Goal: Task Accomplishment & Management: Complete application form

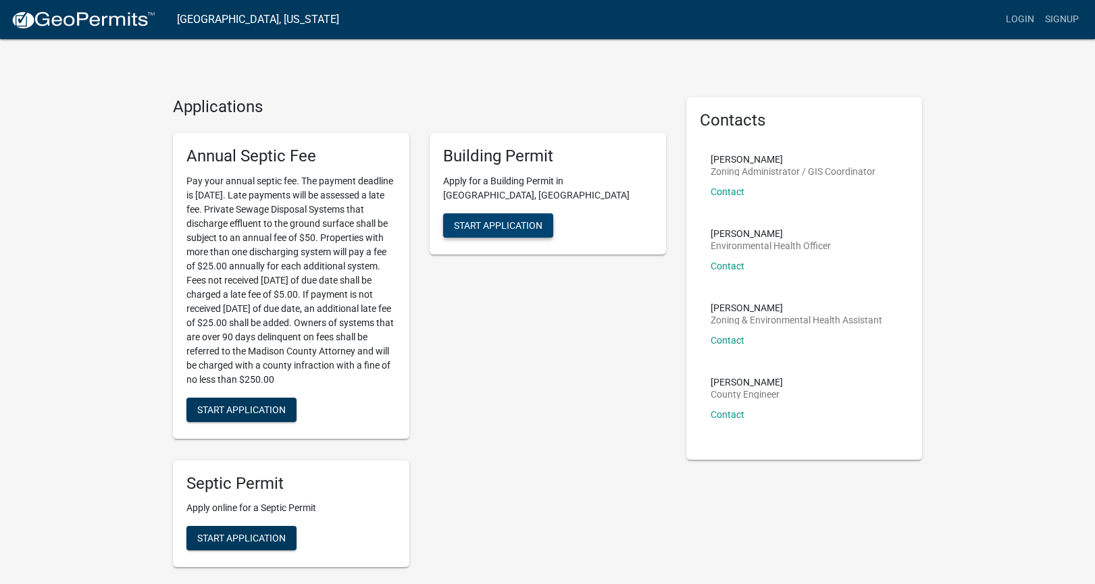
click at [509, 220] on span "Start Application" at bounding box center [498, 225] width 88 height 11
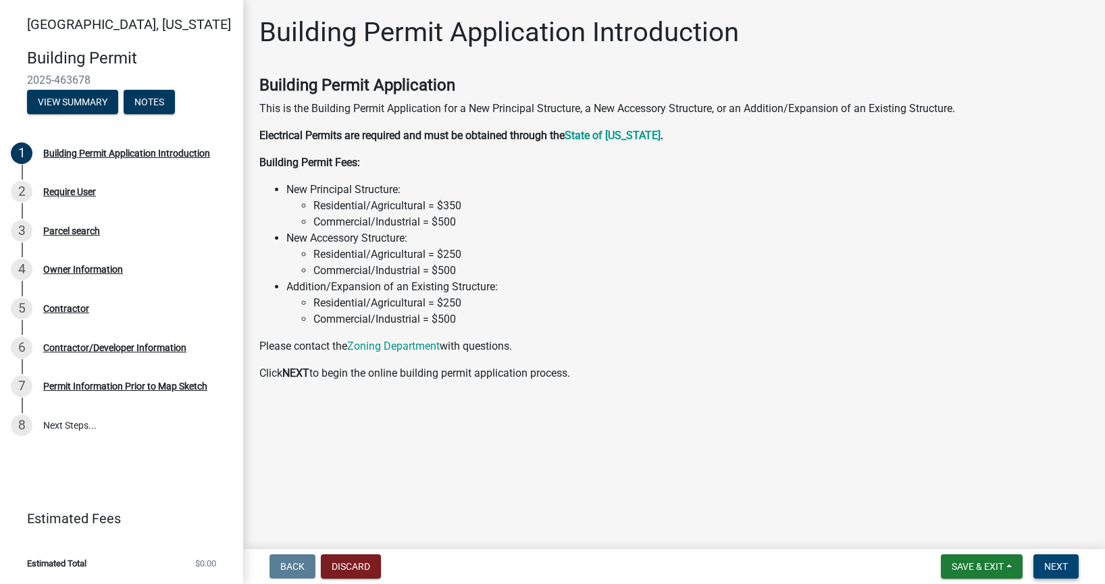
click at [1053, 568] on span "Next" at bounding box center [1056, 566] width 24 height 11
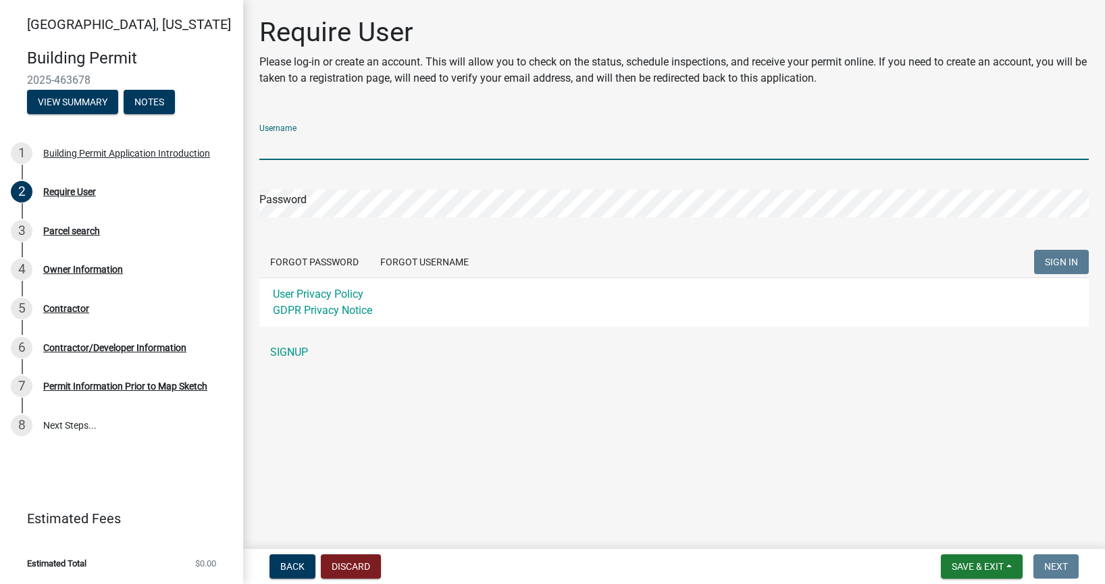
click at [336, 148] on input "Username" at bounding box center [674, 146] width 830 height 28
type input "[PERSON_NAME]"
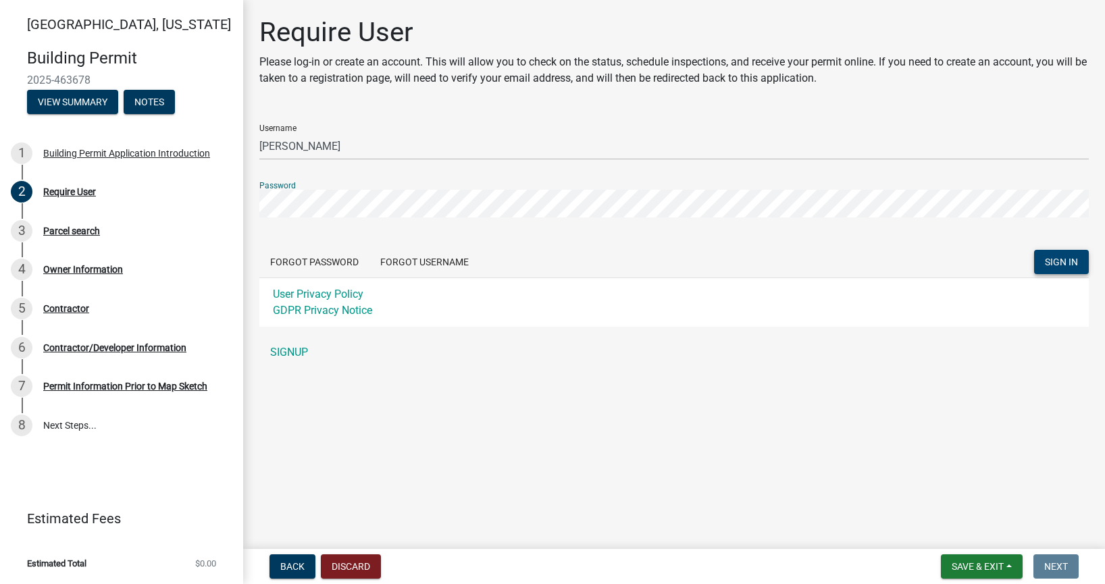
click at [1071, 258] on span "SIGN IN" at bounding box center [1061, 262] width 33 height 11
click at [295, 350] on link "SIGNUP" at bounding box center [674, 352] width 830 height 27
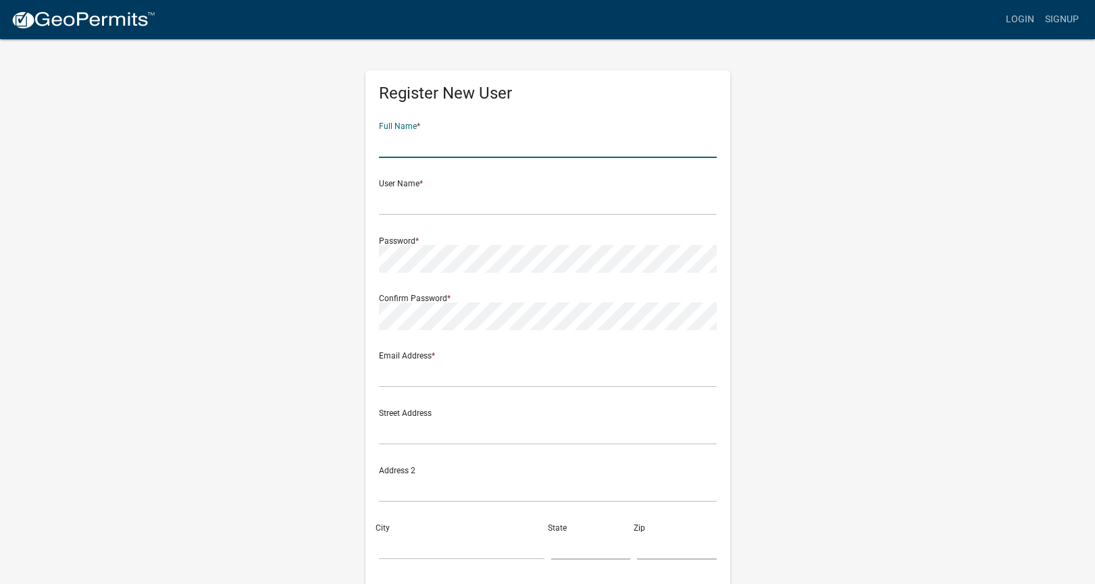
click at [476, 139] on input "text" at bounding box center [548, 144] width 338 height 28
type input "[PERSON_NAME]"
type input "[STREET_ADDRESS][PERSON_NAME]"
type input "[PERSON_NAME]"
type input "IA"
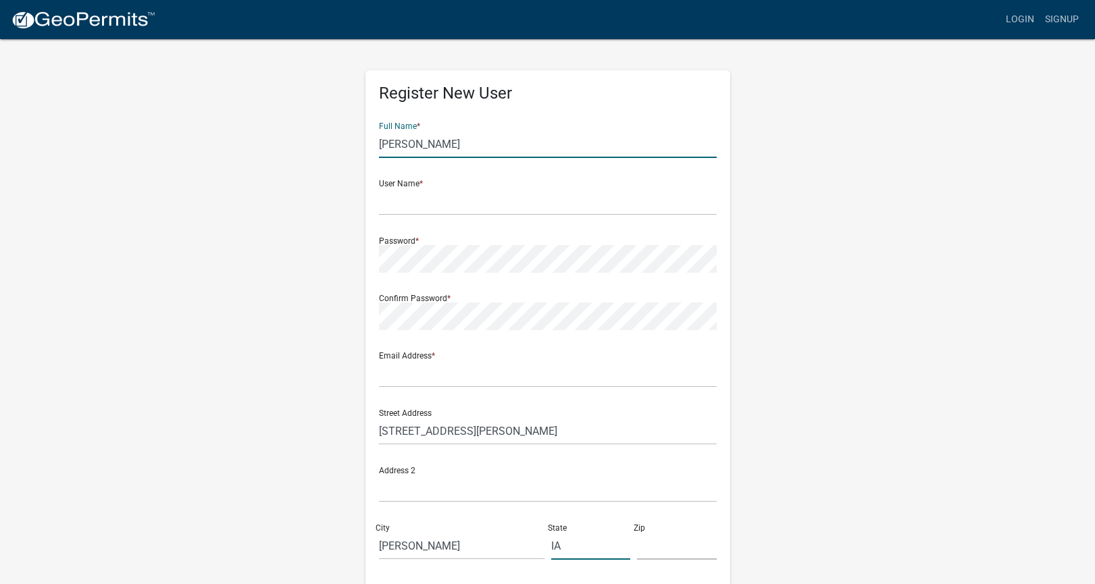
type input "50131"
type input "5152024841"
click at [457, 199] on input "text" at bounding box center [548, 202] width 338 height 28
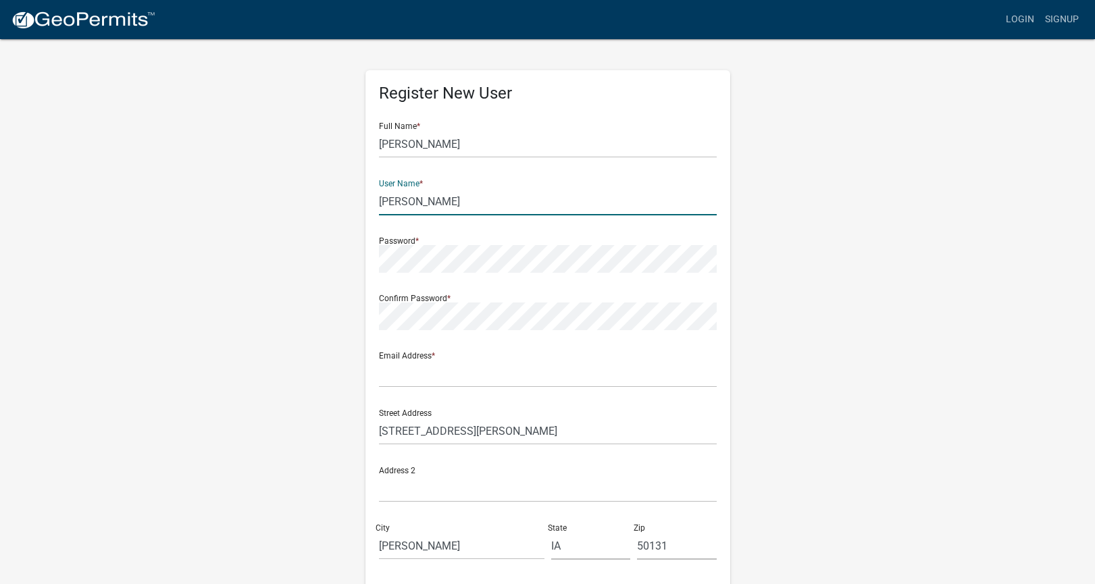
type input "[PERSON_NAME]"
click at [447, 378] on input "text" at bounding box center [548, 374] width 338 height 28
type input "[EMAIL_ADDRESS][DOMAIN_NAME]"
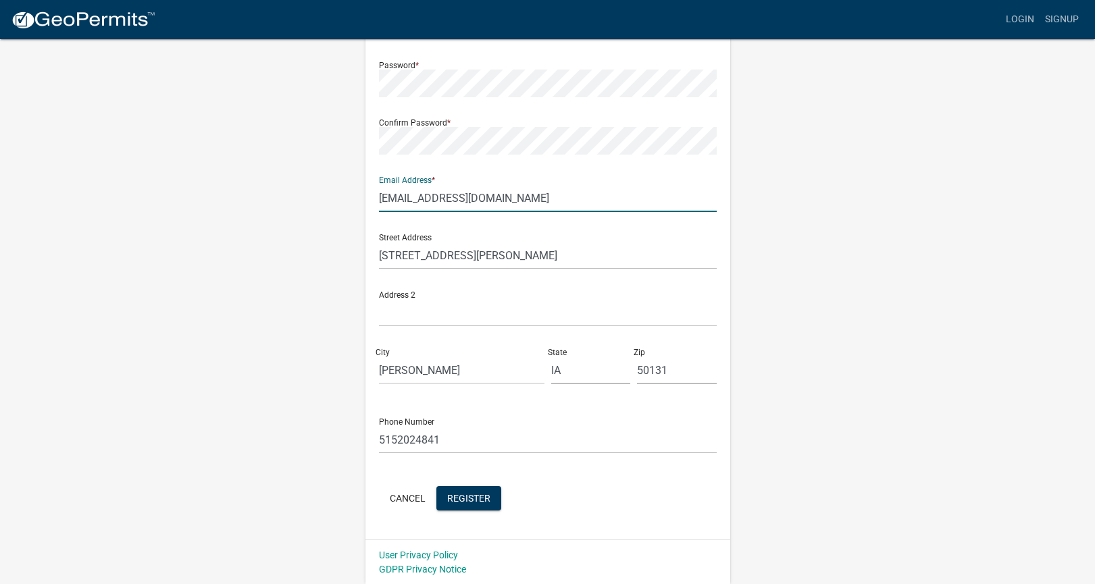
scroll to position [176, 0]
click at [462, 494] on span "Register" at bounding box center [468, 497] width 43 height 11
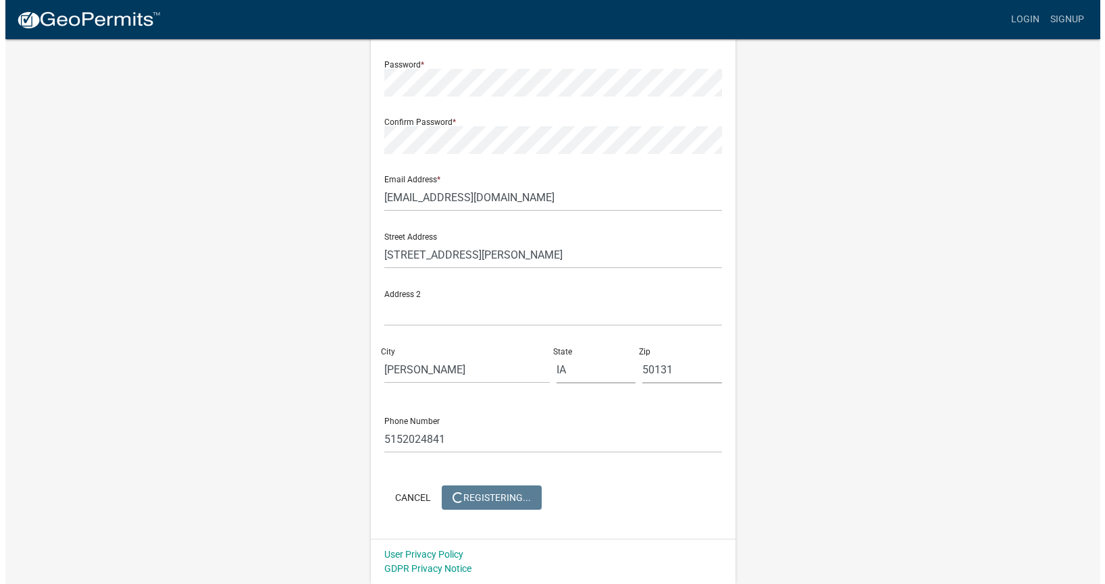
scroll to position [0, 0]
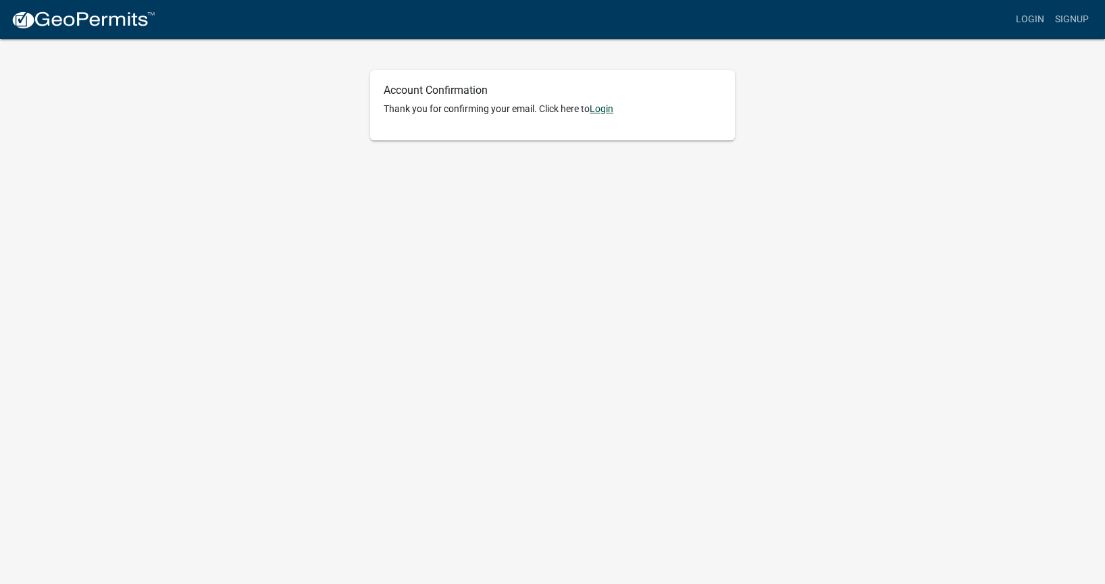
click at [605, 110] on link "Login" at bounding box center [602, 108] width 24 height 11
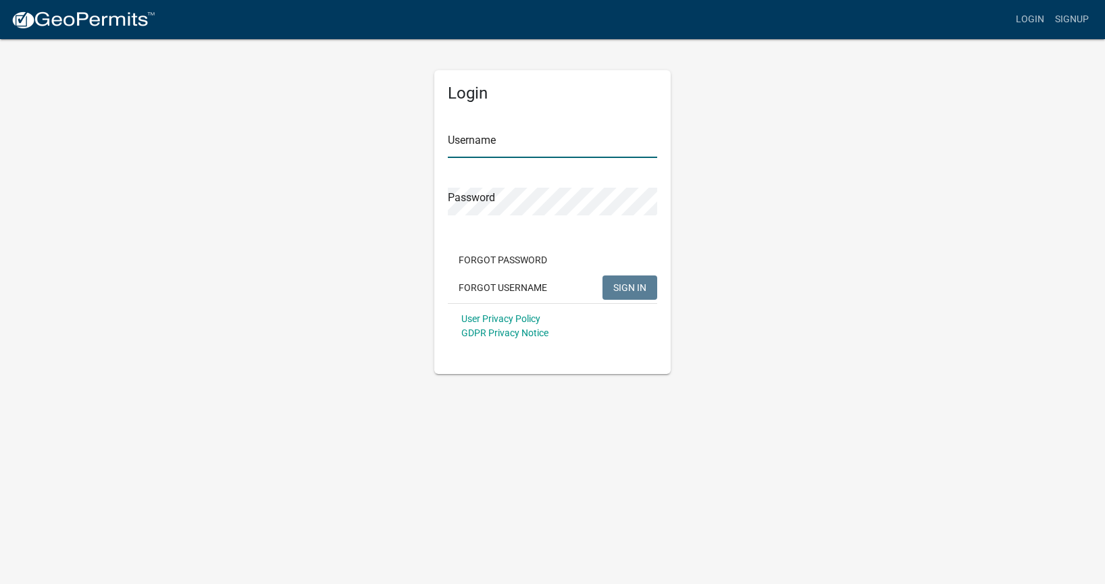
click at [493, 149] on input "Username" at bounding box center [552, 144] width 209 height 28
type input "[PERSON_NAME]"
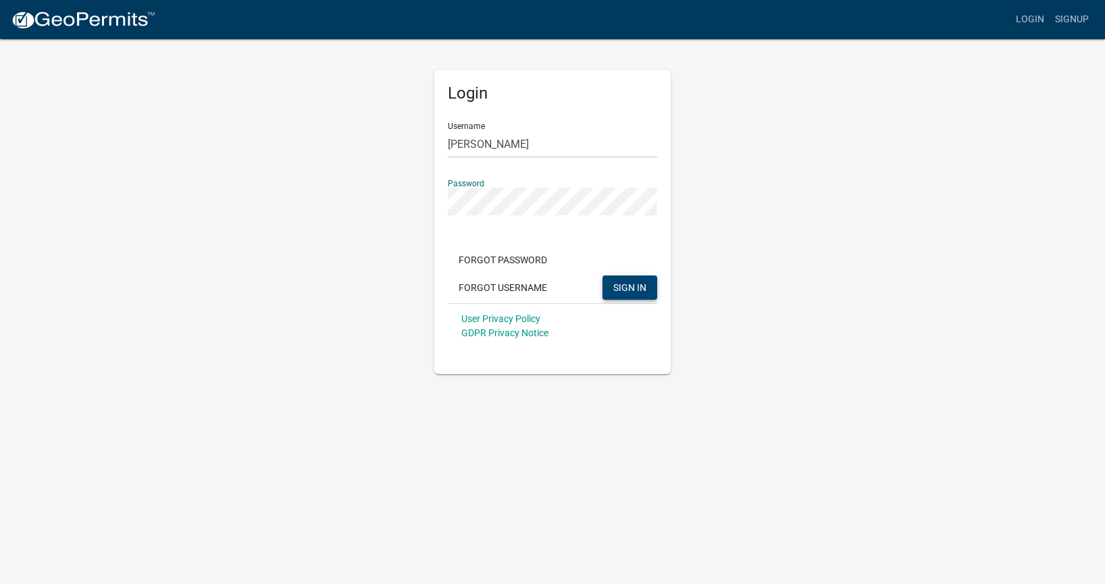
click at [624, 286] on span "SIGN IN" at bounding box center [629, 287] width 33 height 11
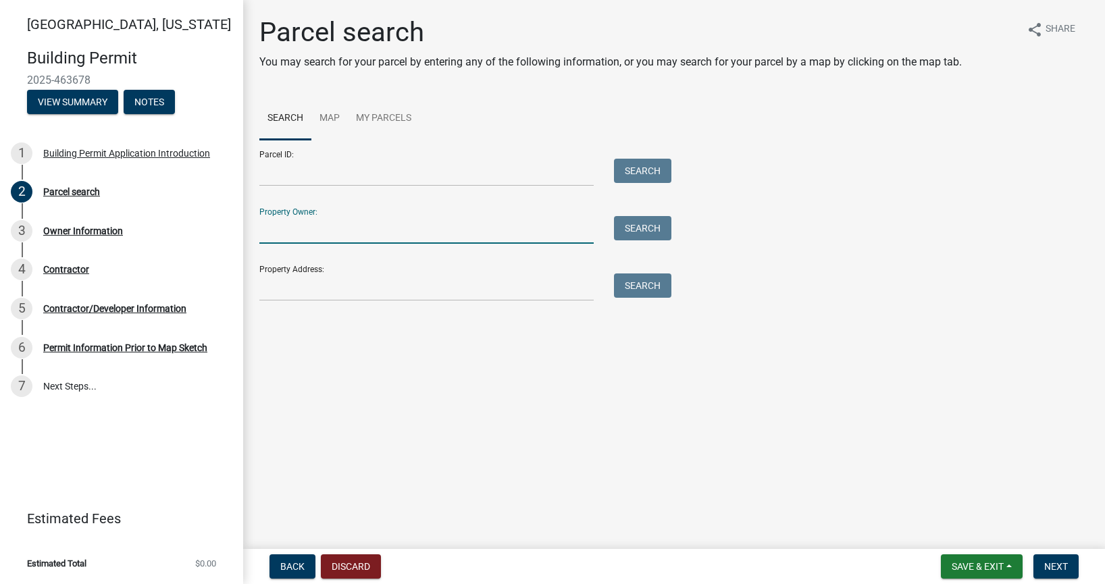
click at [386, 226] on input "Property Owner:" at bounding box center [426, 230] width 334 height 28
type input "Eric Hickenbottom"
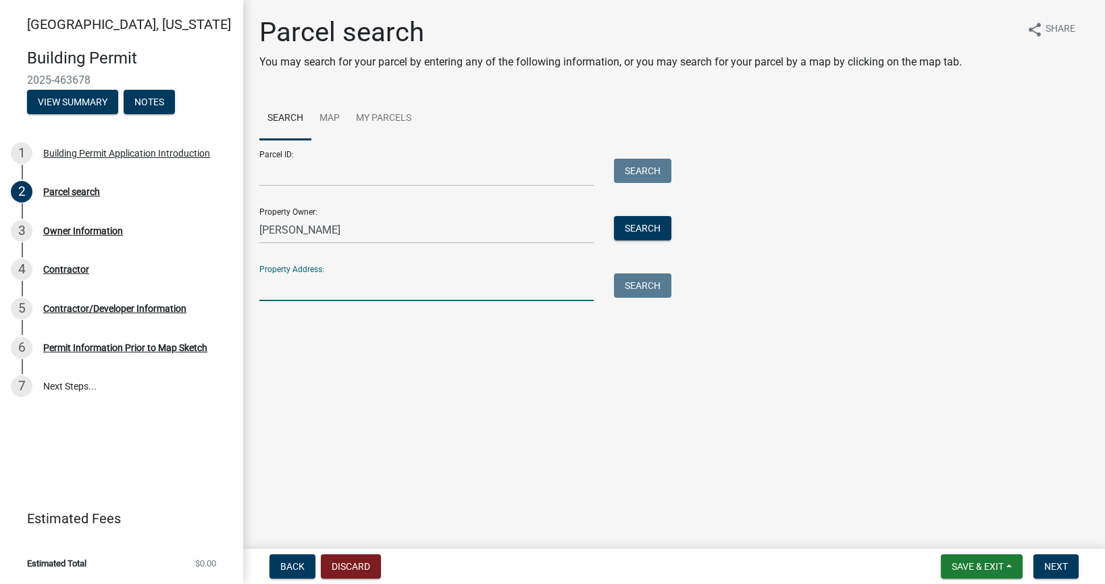
click at [413, 290] on input "Property Address:" at bounding box center [426, 288] width 334 height 28
type input "2151 N. River School Road"
click at [317, 322] on button "Search All" at bounding box center [297, 324] width 76 height 24
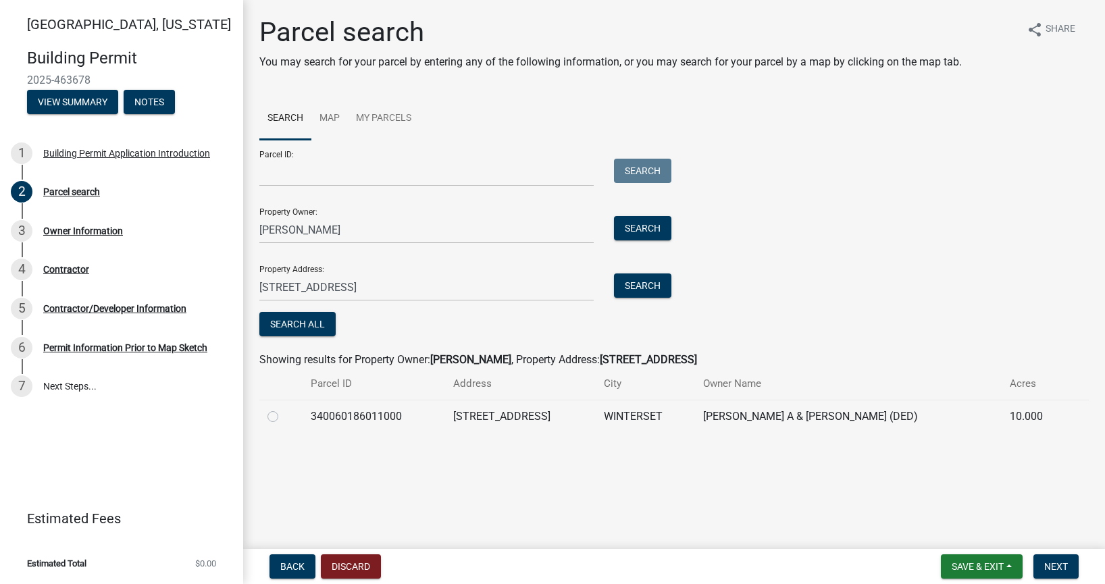
click at [284, 409] on label at bounding box center [284, 409] width 0 height 0
click at [284, 417] on input "radio" at bounding box center [288, 413] width 9 height 9
radio input "true"
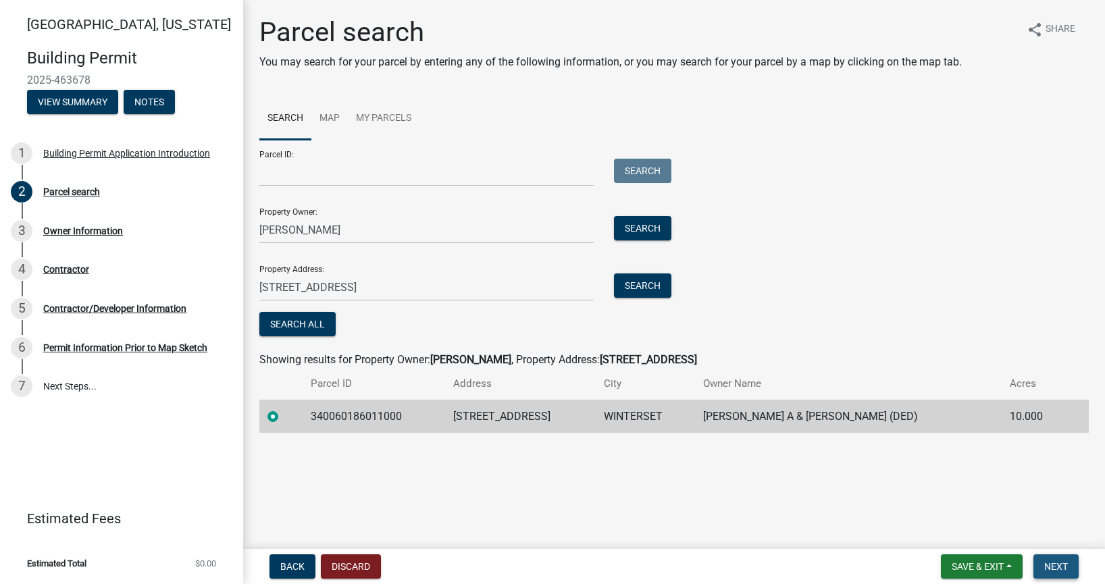
click at [1057, 568] on span "Next" at bounding box center [1056, 566] width 24 height 11
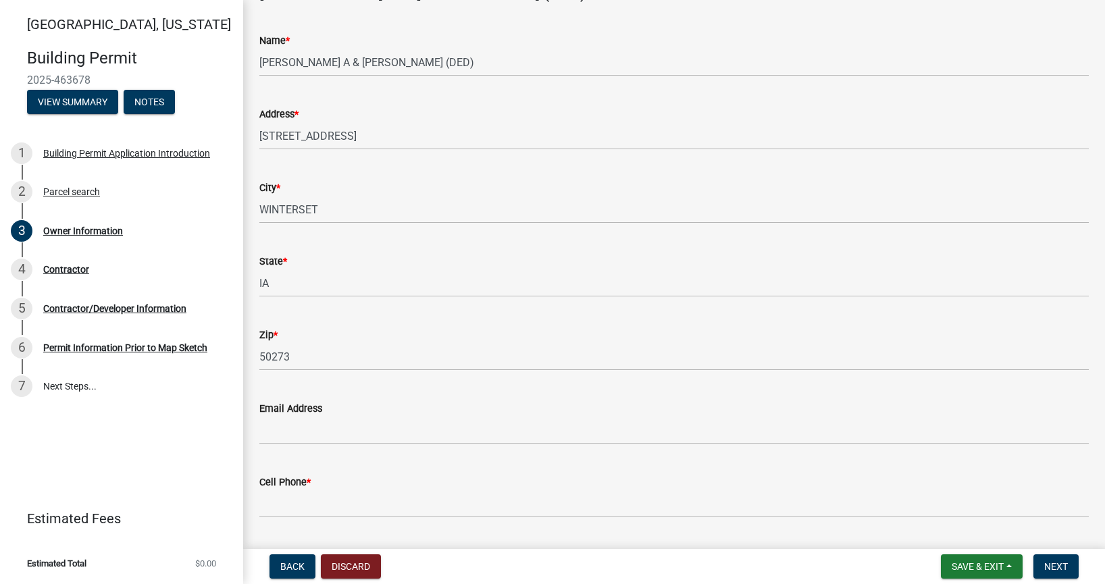
scroll to position [130, 0]
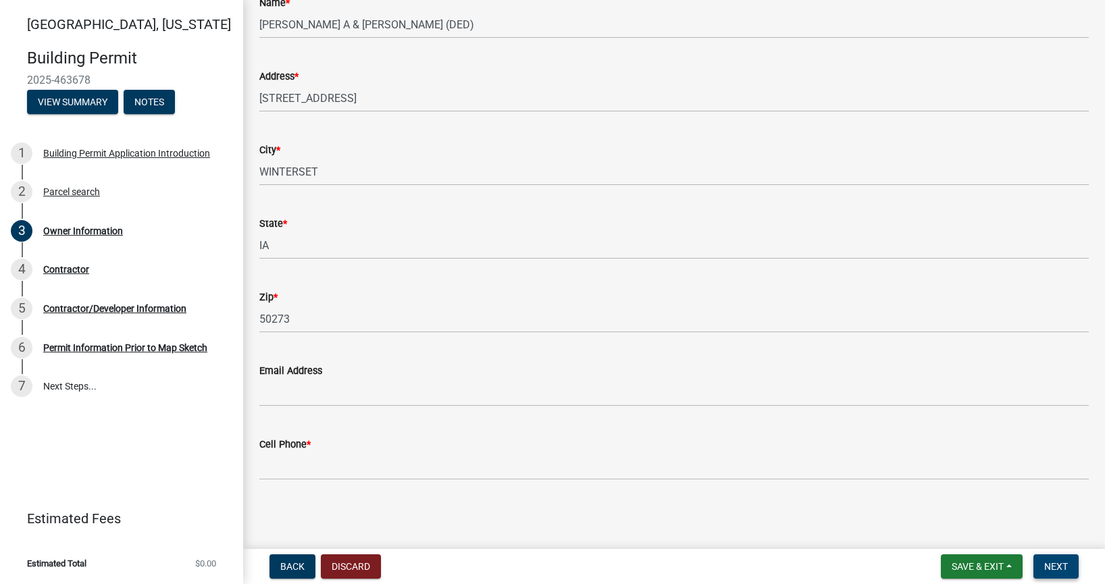
click at [1054, 563] on span "Next" at bounding box center [1056, 566] width 24 height 11
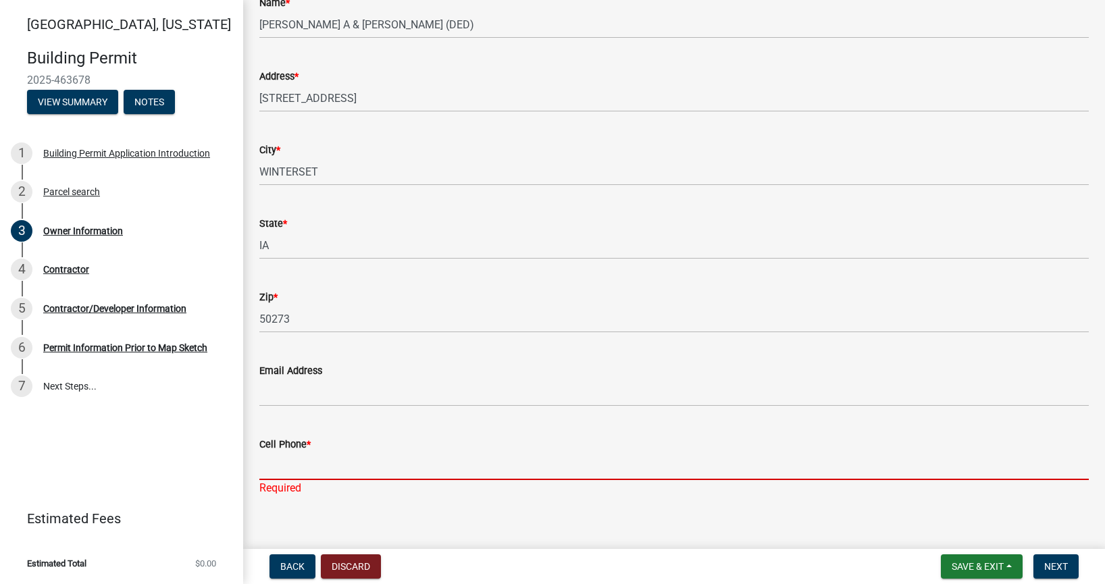
click at [349, 465] on input "Cell Phone *" at bounding box center [674, 467] width 830 height 28
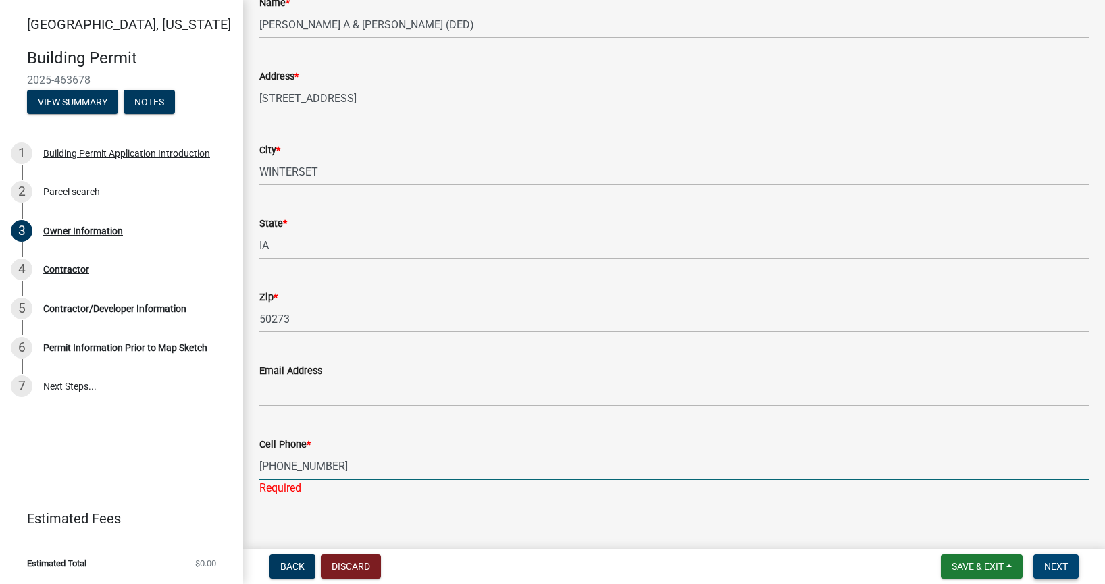
type input "(608)354-1586"
click at [1056, 566] on span "Next" at bounding box center [1056, 566] width 24 height 11
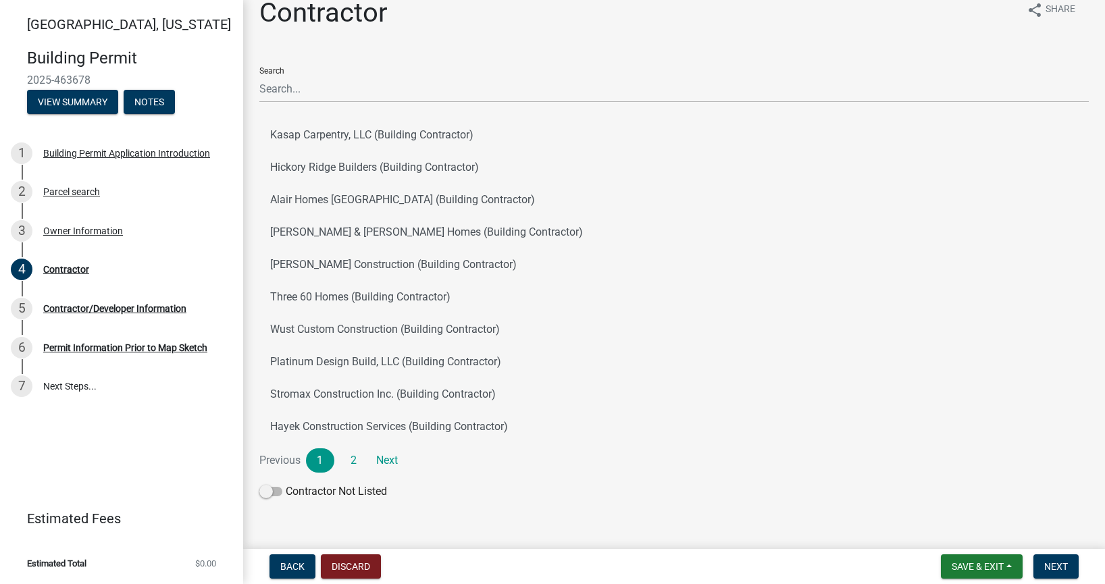
scroll to position [13, 0]
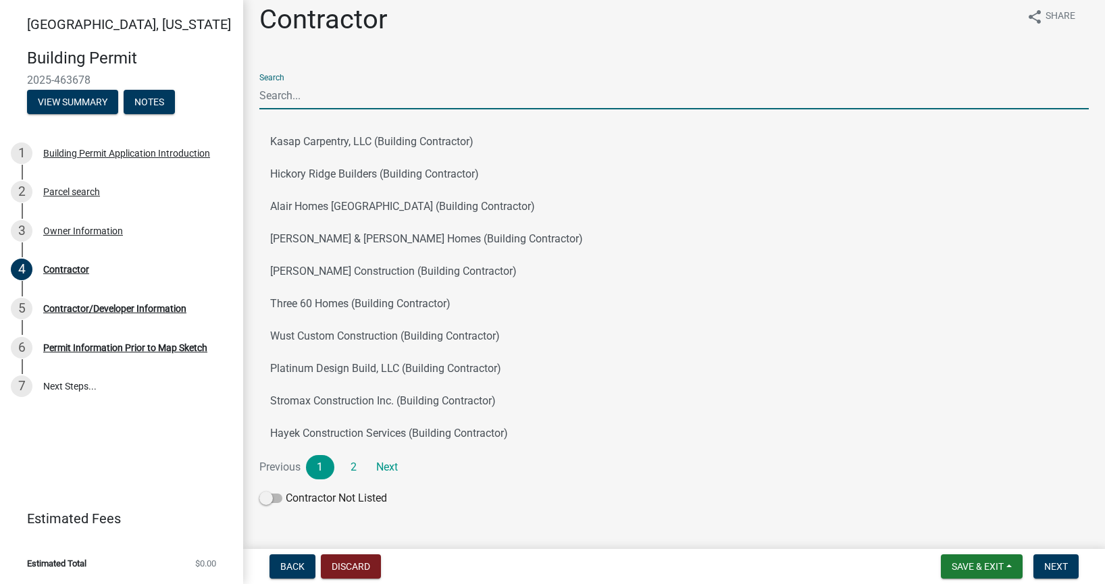
click at [343, 93] on input "Search" at bounding box center [674, 96] width 830 height 28
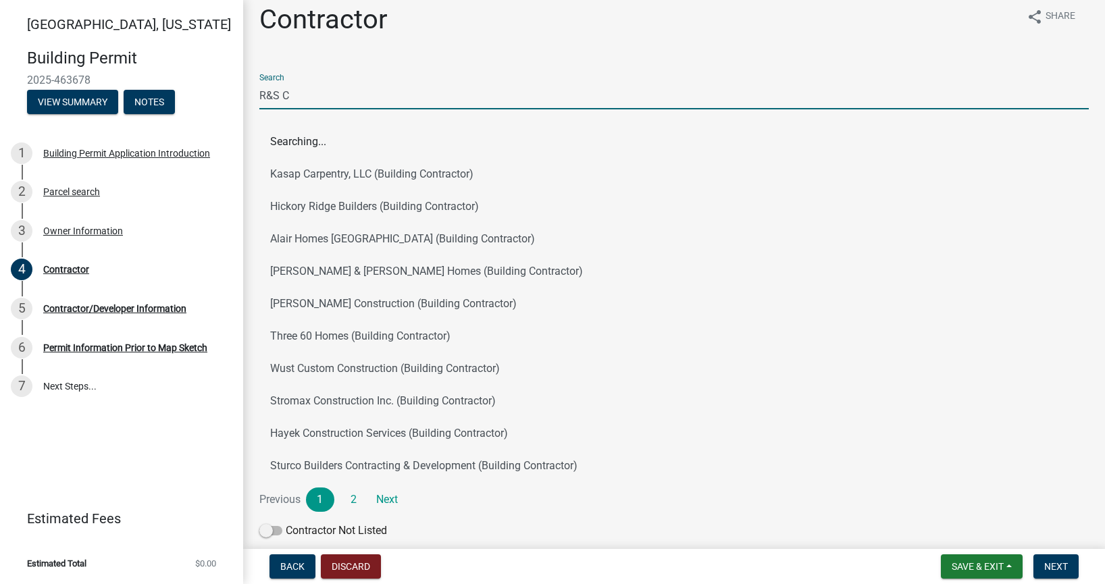
scroll to position [0, 0]
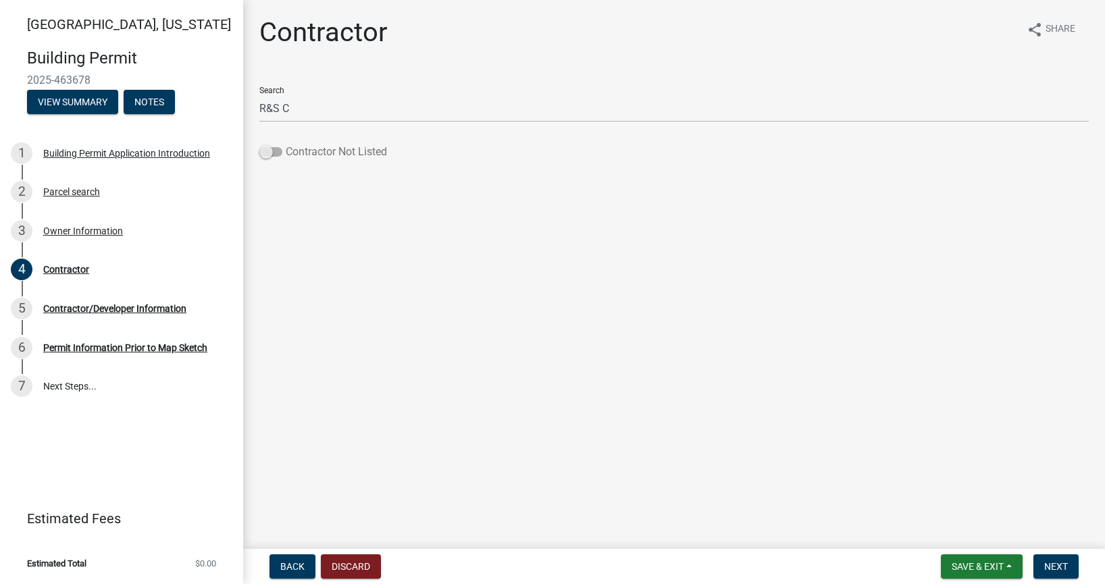
drag, startPoint x: 266, startPoint y: 150, endPoint x: 280, endPoint y: 149, distance: 13.6
click at [280, 149] on span at bounding box center [270, 151] width 23 height 9
click at [286, 144] on input "Contractor Not Listed" at bounding box center [286, 144] width 0 height 0
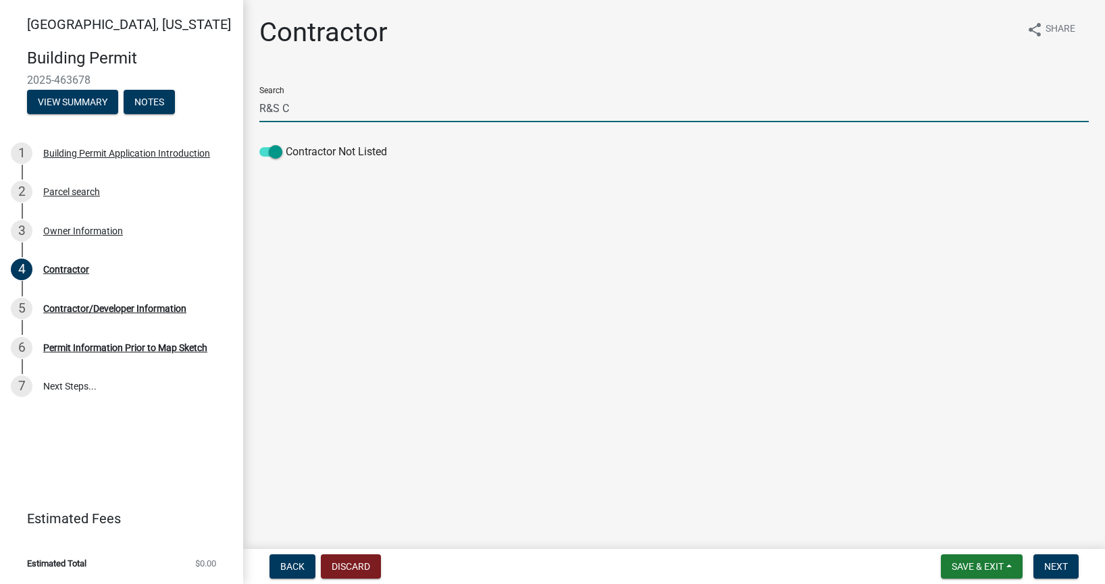
click at [300, 109] on input "R&S C" at bounding box center [674, 109] width 830 height 28
type input "R"
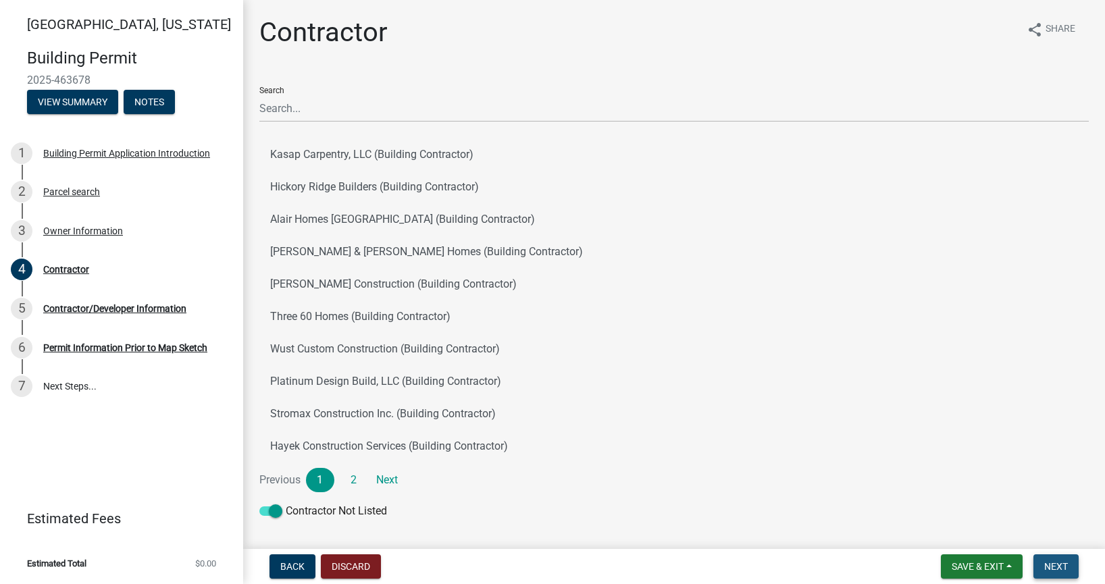
click at [1067, 567] on span "Next" at bounding box center [1056, 566] width 24 height 11
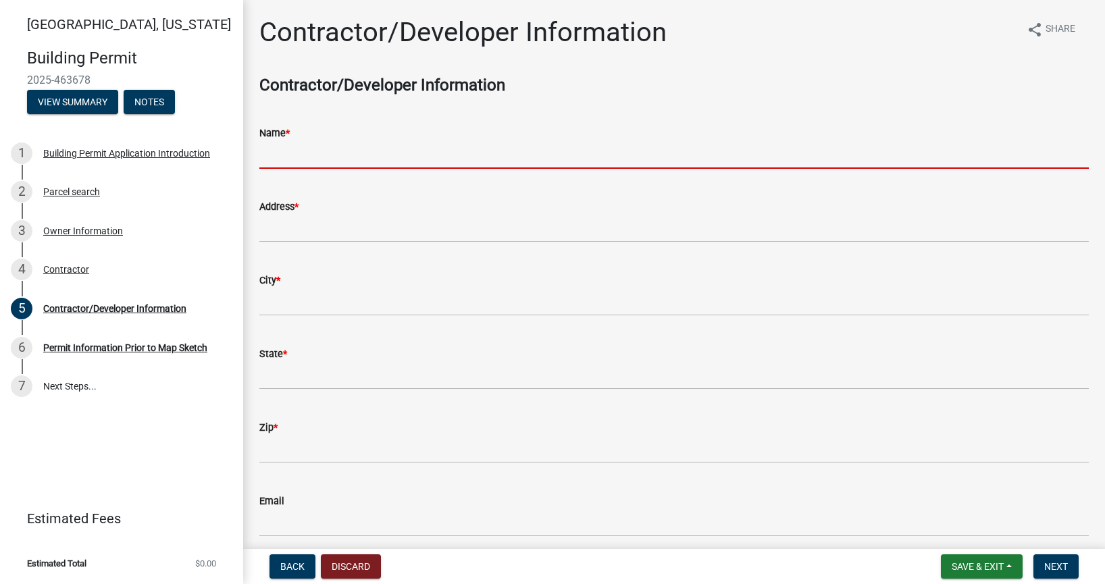
click at [479, 150] on input "Name *" at bounding box center [674, 155] width 830 height 28
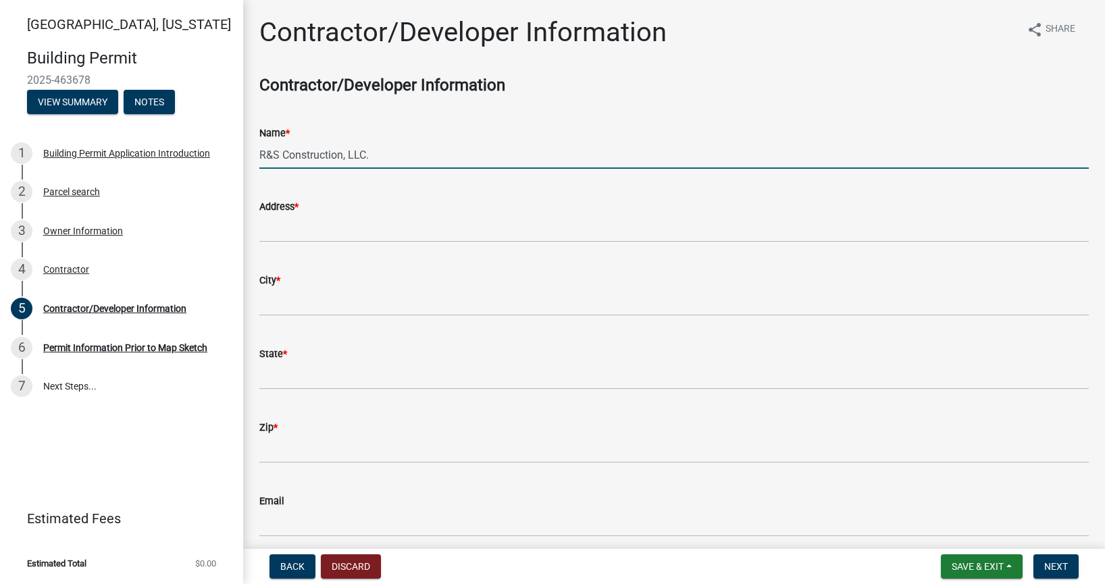
type input "R&S Construction, LLC."
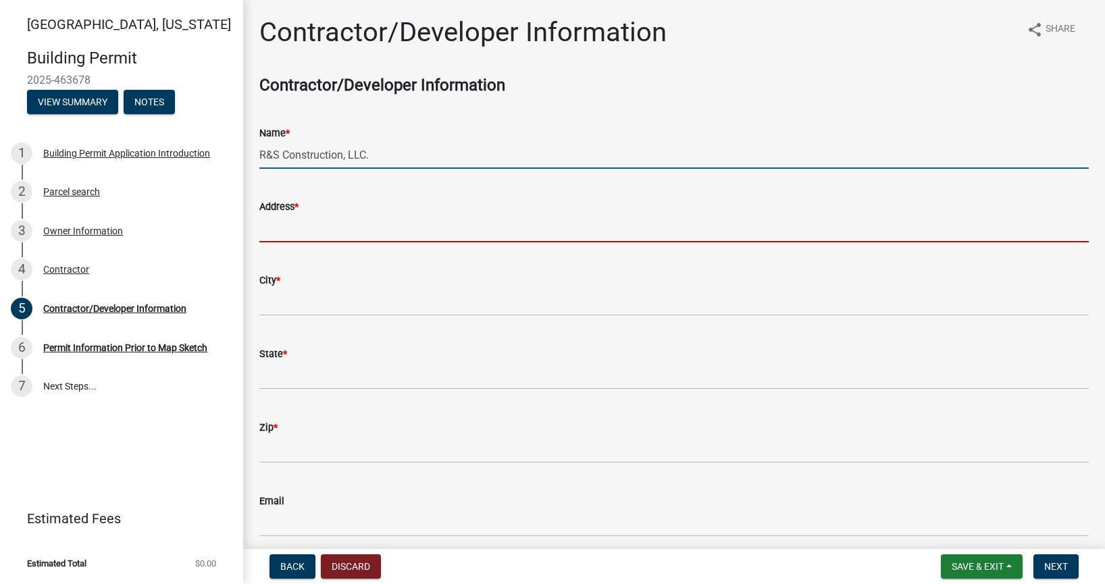
click at [546, 232] on input "Address *" at bounding box center [674, 229] width 830 height 28
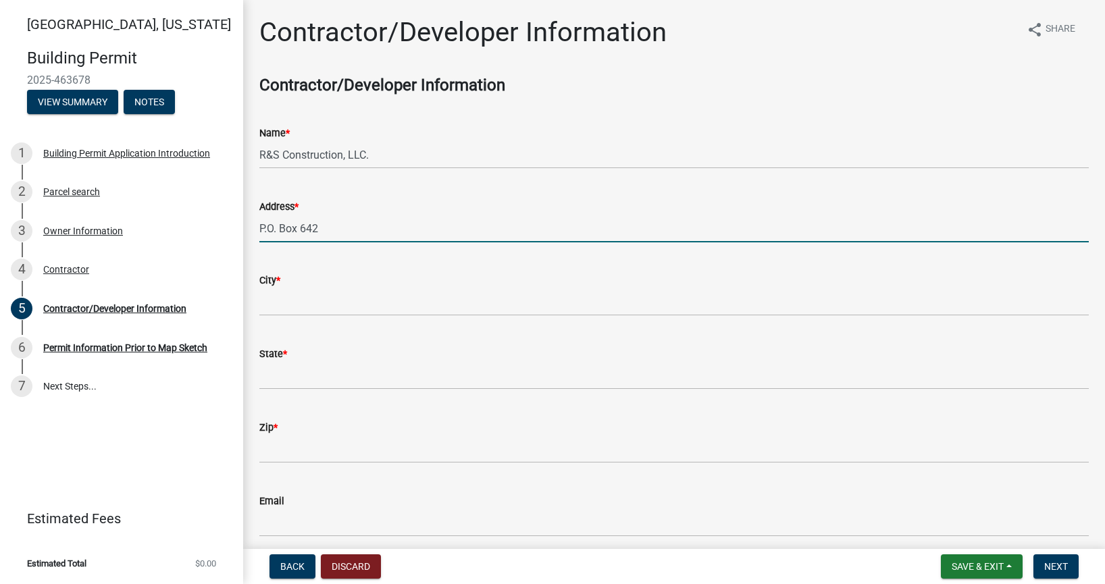
type input "P.O. Box 642"
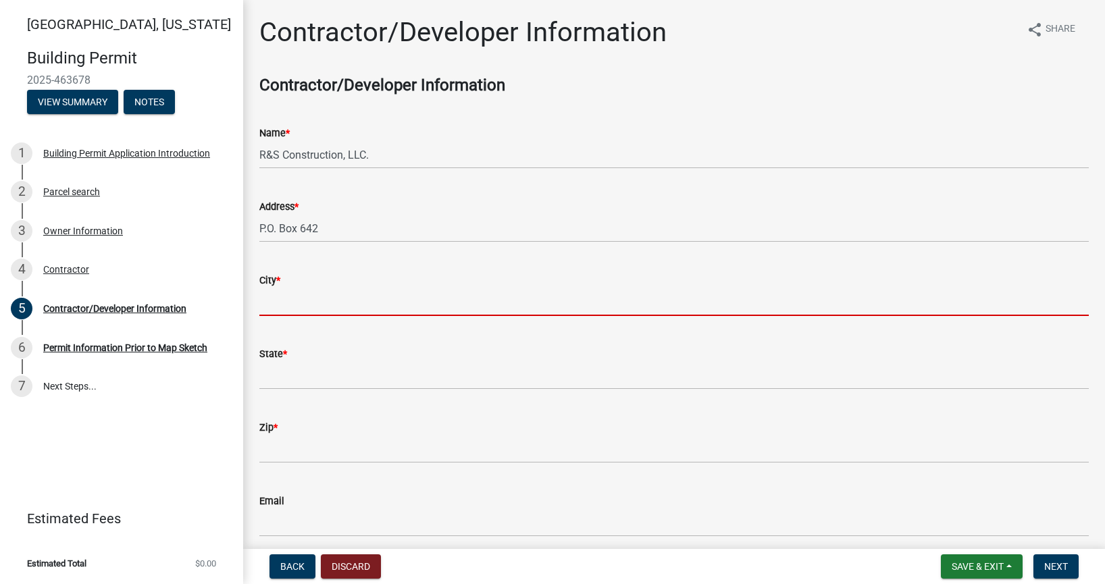
click at [504, 293] on input "City *" at bounding box center [674, 302] width 830 height 28
type input "[PERSON_NAME]"
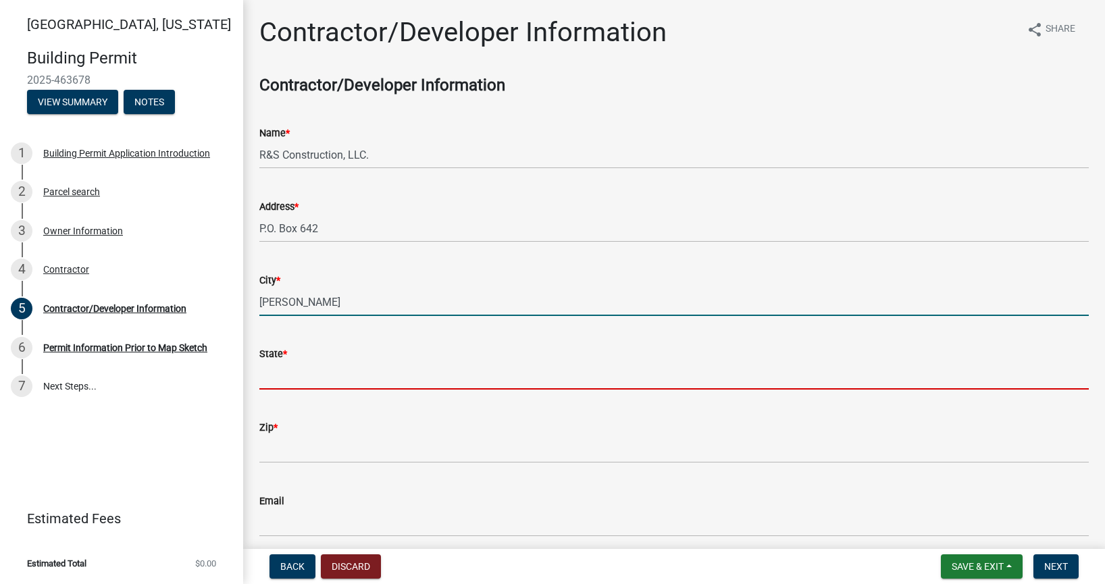
type input "IA"
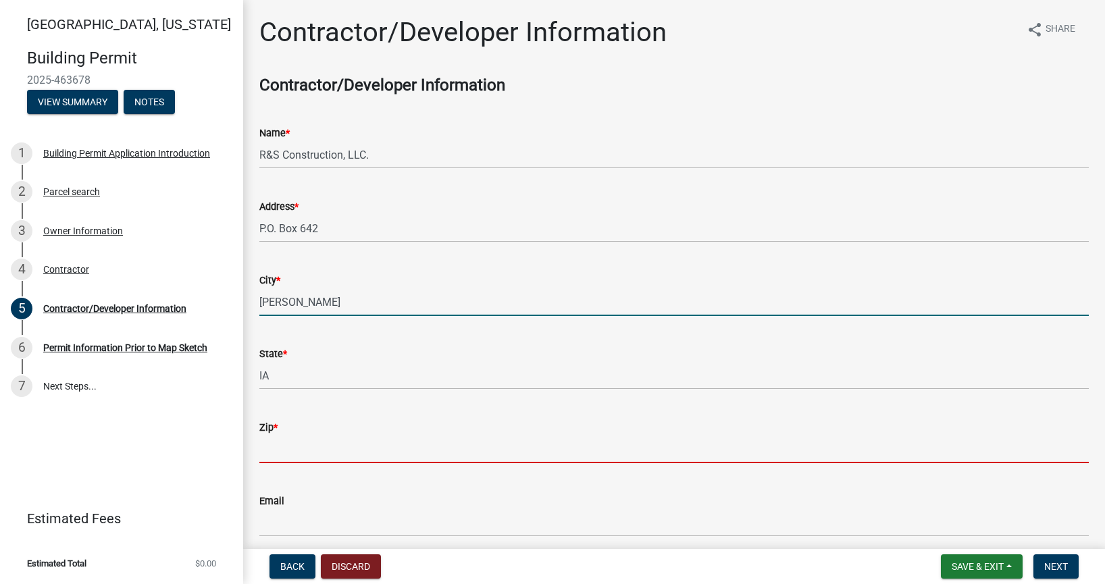
type input "50131"
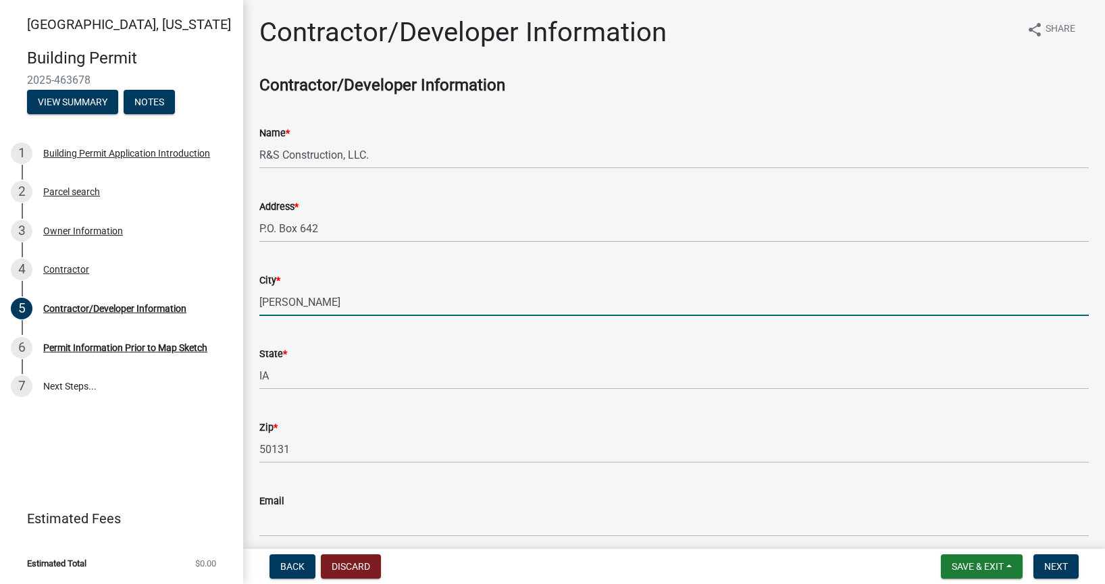
type input "5152024841"
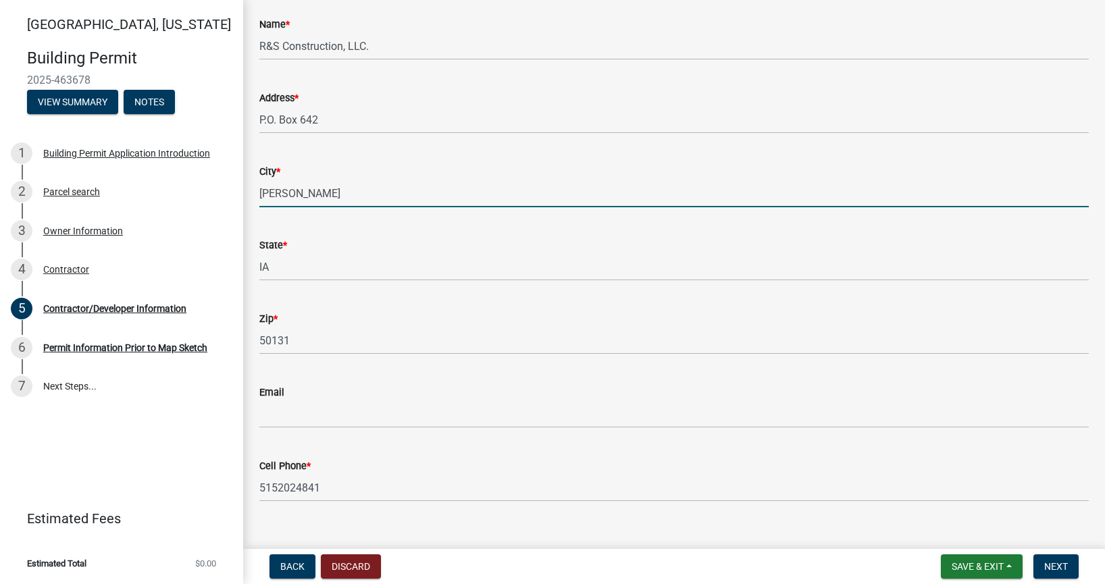
scroll to position [127, 0]
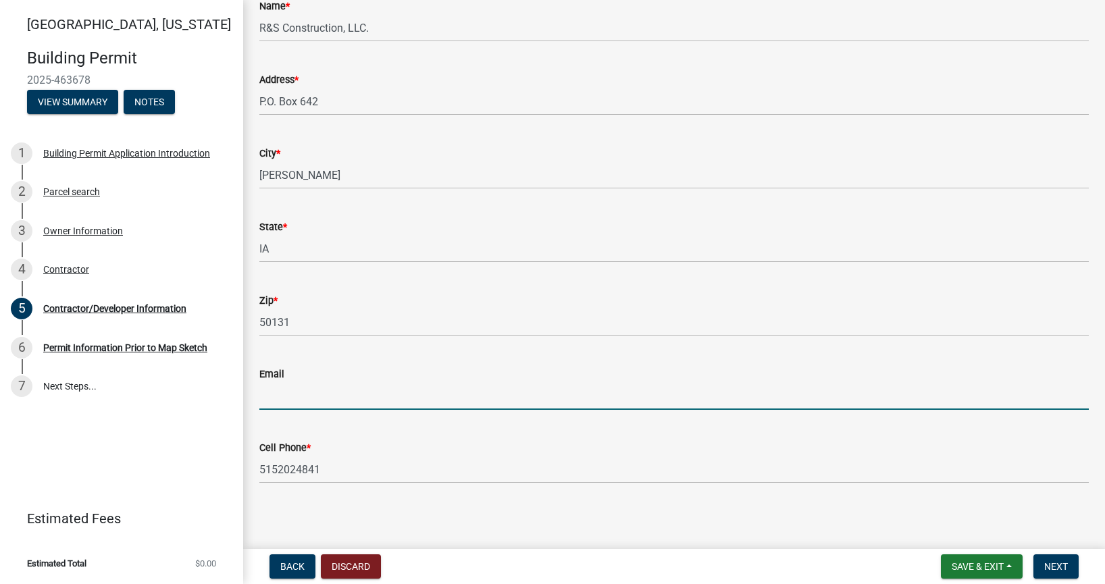
click at [325, 392] on input "Email" at bounding box center [674, 396] width 830 height 28
click at [433, 28] on input "R&S Construction, LLC." at bounding box center [674, 28] width 830 height 28
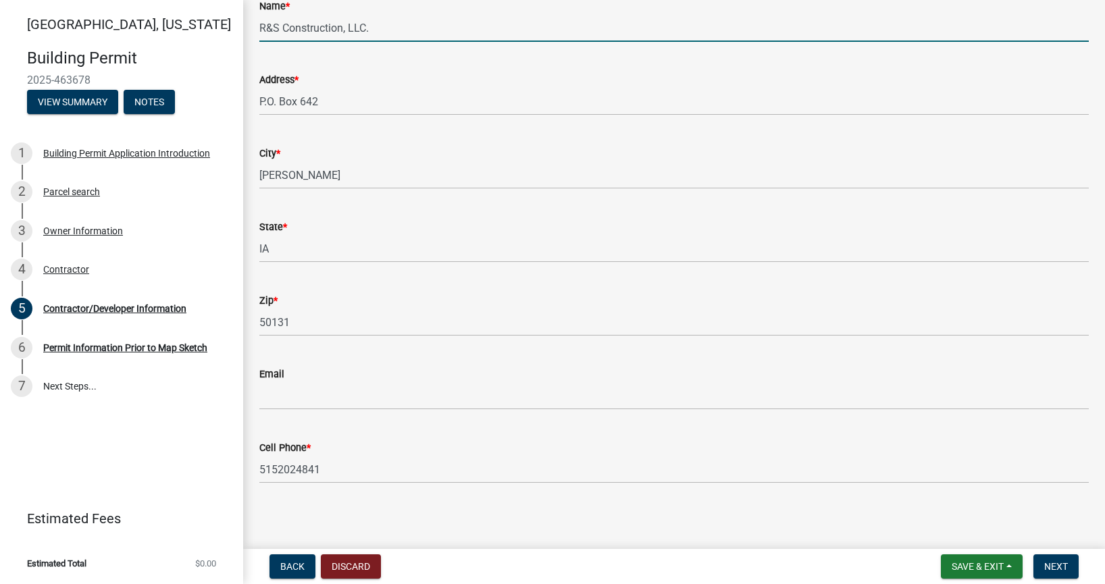
type input "R&S Construction, LLC."
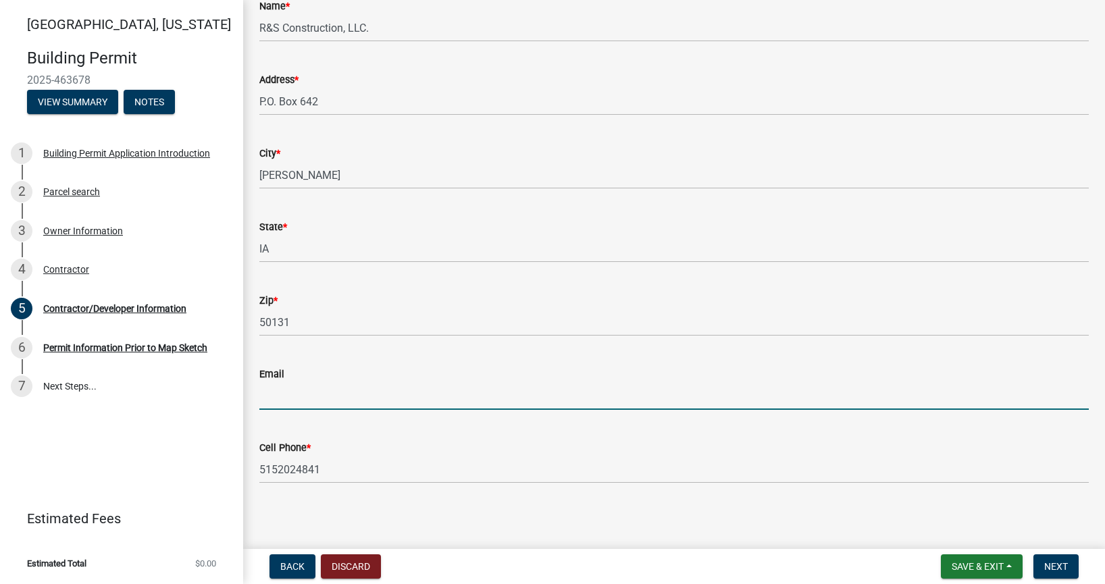
click at [373, 396] on input "Email" at bounding box center [674, 396] width 830 height 28
type input "[EMAIL_ADDRESS][DOMAIN_NAME]"
click at [1065, 564] on span "Next" at bounding box center [1056, 566] width 24 height 11
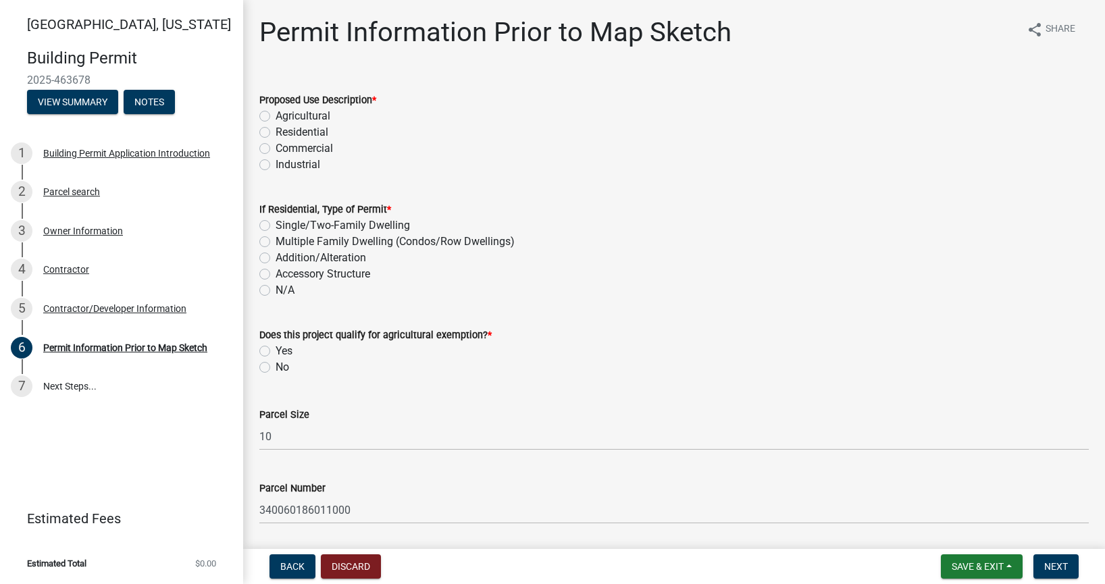
scroll to position [30, 0]
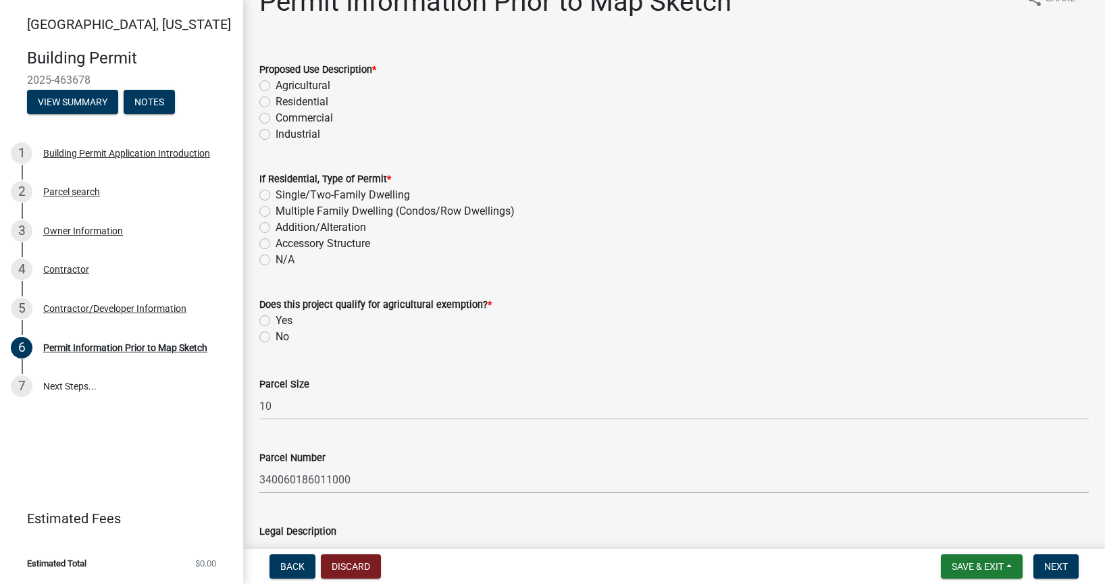
click at [276, 101] on label "Residential" at bounding box center [302, 102] width 53 height 16
click at [276, 101] on input "Residential" at bounding box center [280, 98] width 9 height 9
radio input "true"
click at [276, 240] on label "Accessory Structure" at bounding box center [323, 244] width 95 height 16
click at [276, 240] on input "Accessory Structure" at bounding box center [280, 240] width 9 height 9
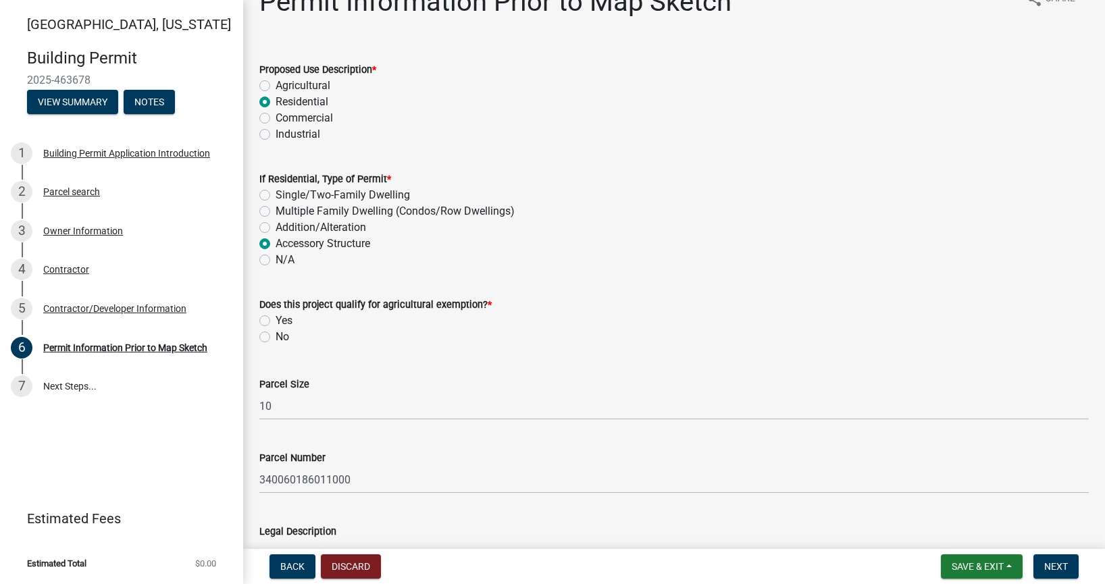
radio input "true"
click at [276, 337] on label "No" at bounding box center [283, 337] width 14 height 16
click at [276, 337] on input "No" at bounding box center [280, 333] width 9 height 9
radio input "true"
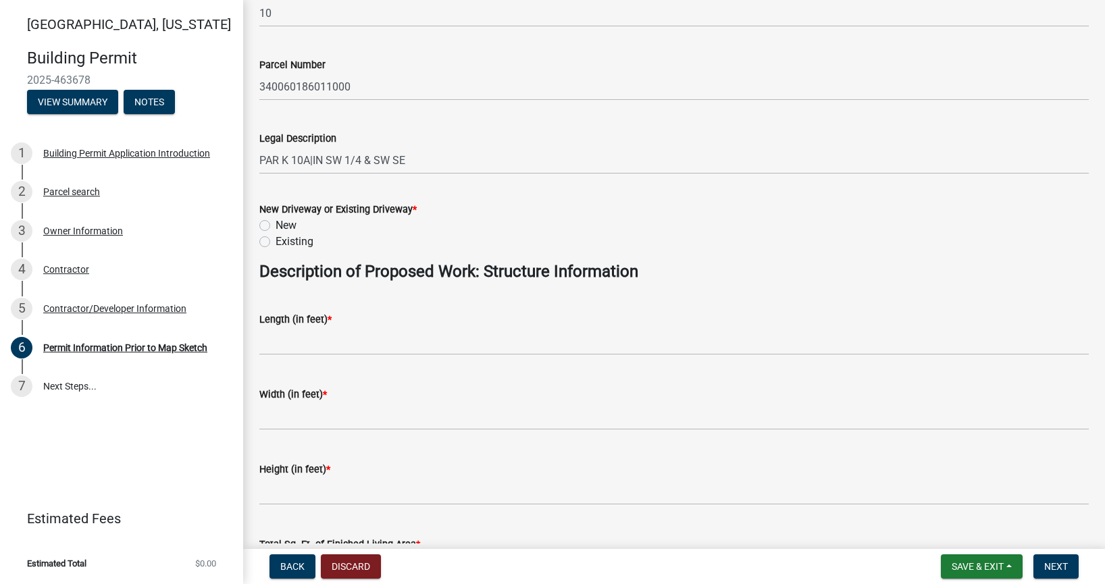
scroll to position [426, 0]
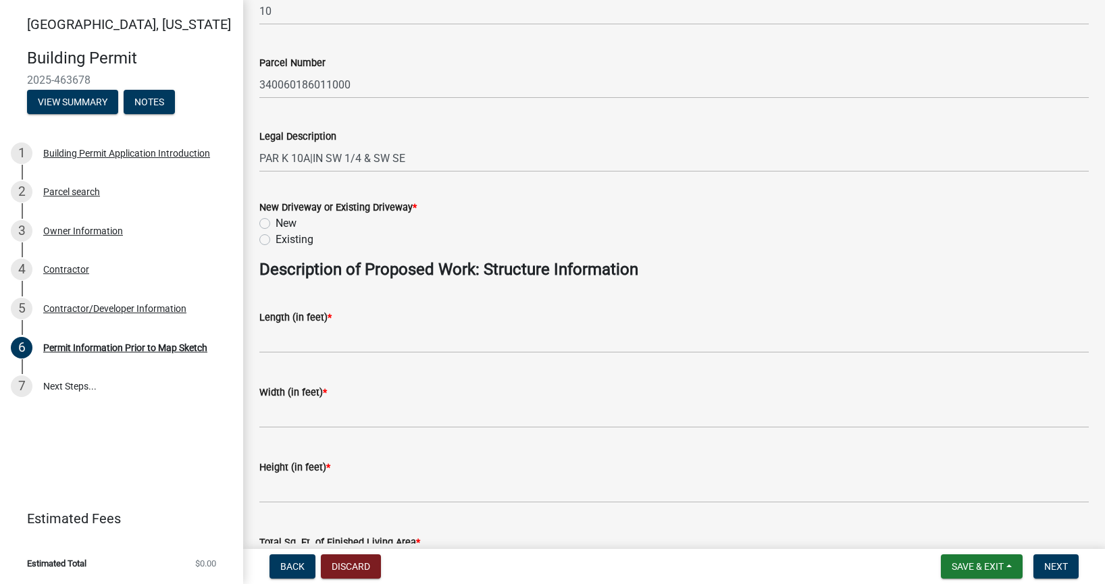
click at [276, 239] on label "Existing" at bounding box center [295, 240] width 38 height 16
click at [276, 239] on input "Existing" at bounding box center [280, 236] width 9 height 9
radio input "true"
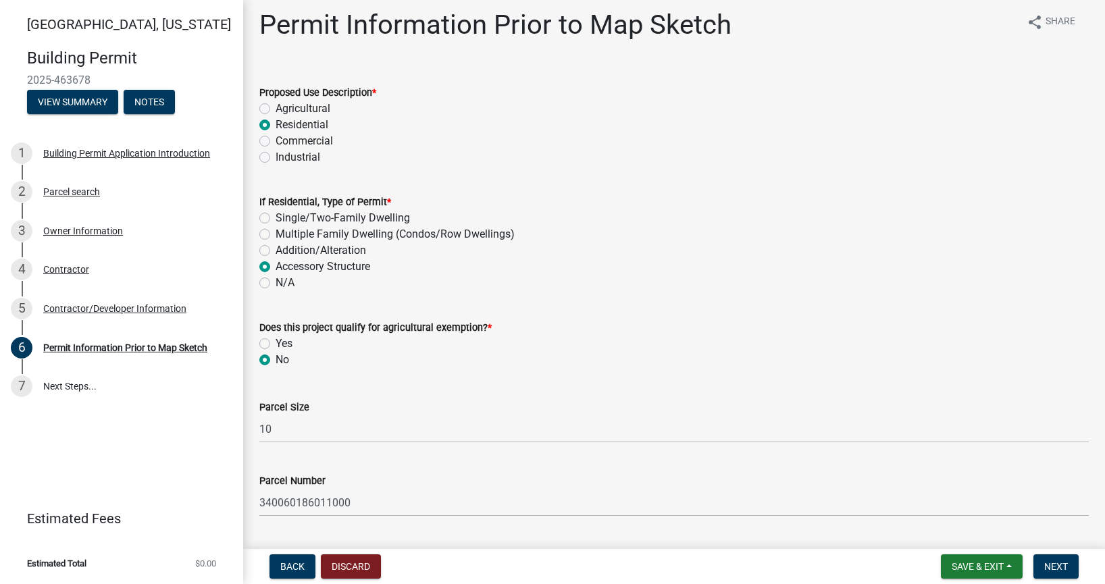
scroll to position [0, 0]
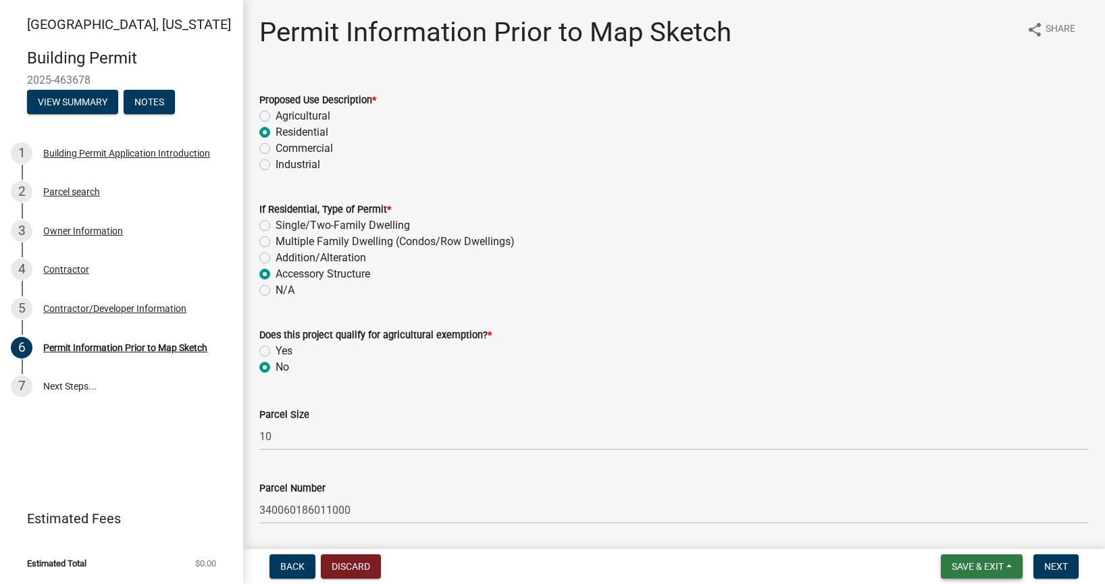
click at [986, 563] on span "Save & Exit" at bounding box center [978, 566] width 52 height 11
click at [992, 536] on button "Save & Exit" at bounding box center [969, 531] width 108 height 32
